Goal: Task Accomplishment & Management: Complete application form

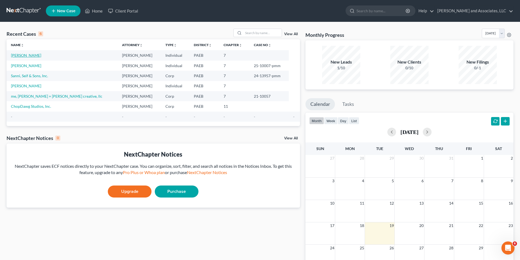
click at [32, 56] on link "[PERSON_NAME]" at bounding box center [26, 55] width 30 height 5
select select "10"
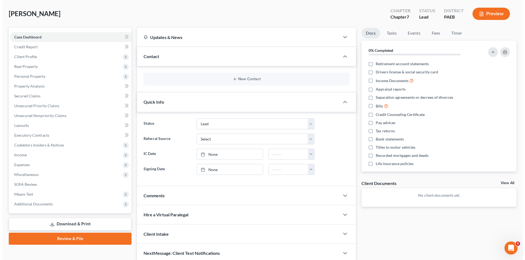
scroll to position [22, 0]
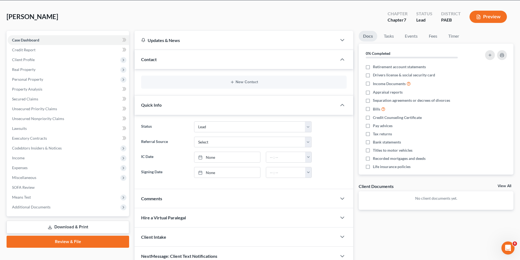
click at [491, 16] on button "Preview" at bounding box center [488, 17] width 37 height 12
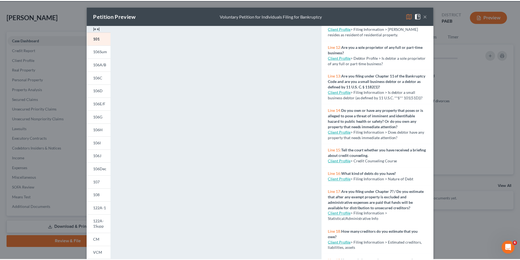
scroll to position [320, 0]
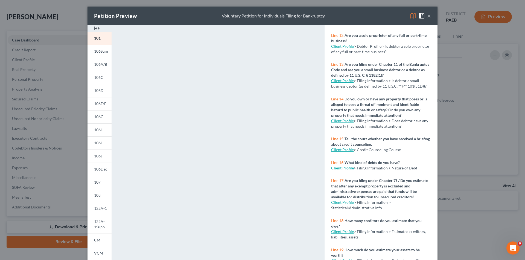
click at [427, 16] on button "×" at bounding box center [429, 16] width 4 height 7
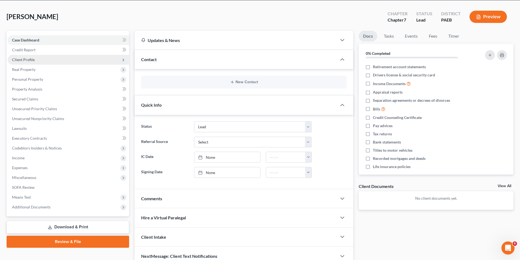
click at [123, 60] on icon at bounding box center [123, 60] width 4 height 4
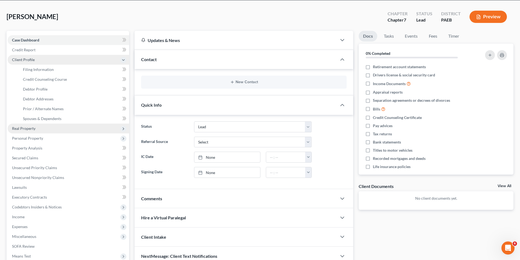
click at [123, 129] on icon at bounding box center [123, 129] width 4 height 4
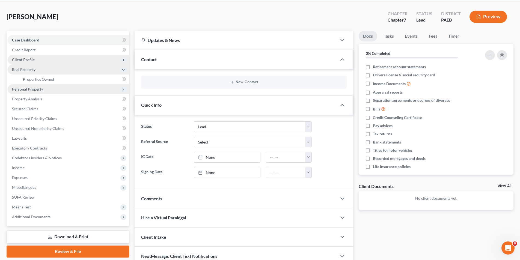
click at [123, 88] on icon at bounding box center [123, 89] width 4 height 4
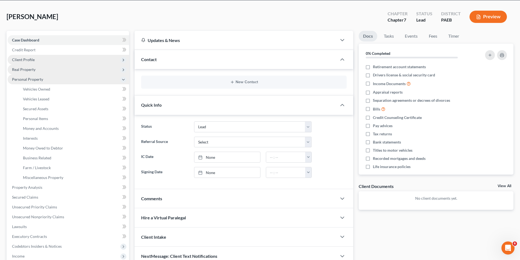
click at [123, 70] on icon at bounding box center [123, 70] width 4 height 4
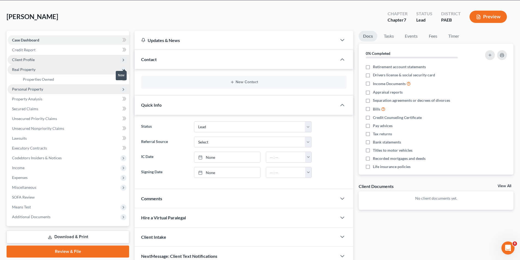
click at [124, 79] on icon at bounding box center [123, 79] width 2 height 4
click at [48, 79] on span "Properties Owned" at bounding box center [38, 79] width 31 height 5
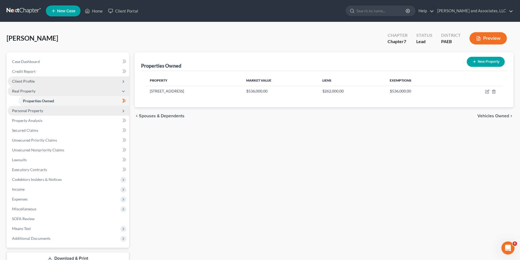
click at [497, 116] on span "Vehicles Owned" at bounding box center [494, 116] width 32 height 4
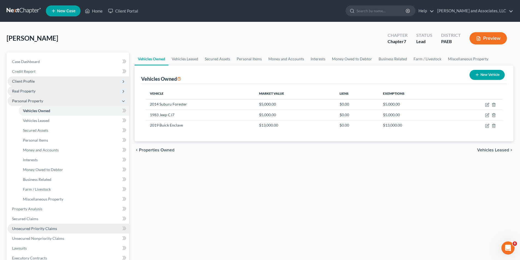
click at [35, 229] on span "Unsecured Priority Claims" at bounding box center [34, 228] width 45 height 5
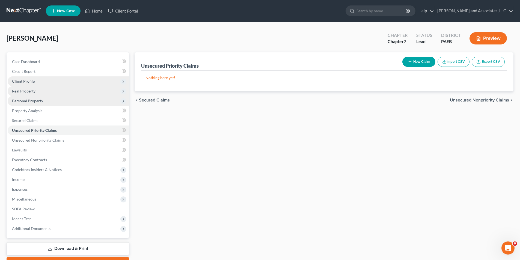
click at [479, 101] on span "Unsecured Nonpriority Claims" at bounding box center [479, 100] width 59 height 4
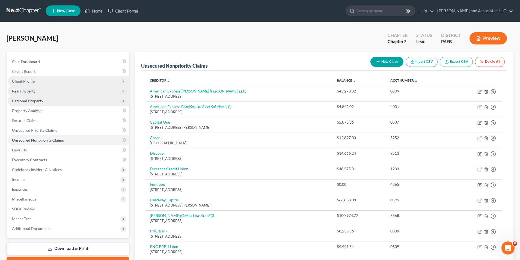
click at [31, 100] on span "Personal Property" at bounding box center [27, 101] width 31 height 5
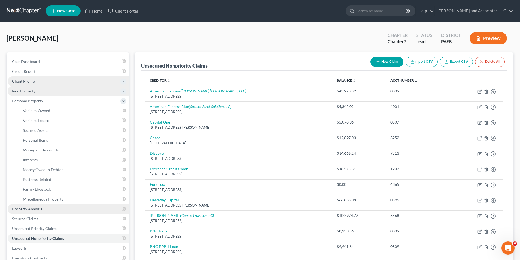
click at [32, 209] on span "Property Analysis" at bounding box center [27, 209] width 30 height 5
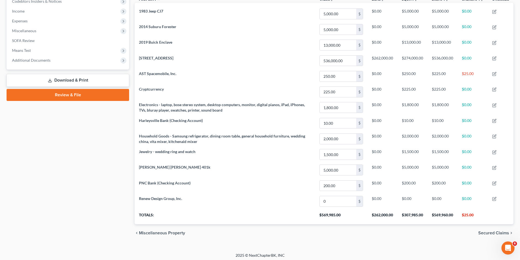
scroll to position [171, 0]
